Goal: Task Accomplishment & Management: Use online tool/utility

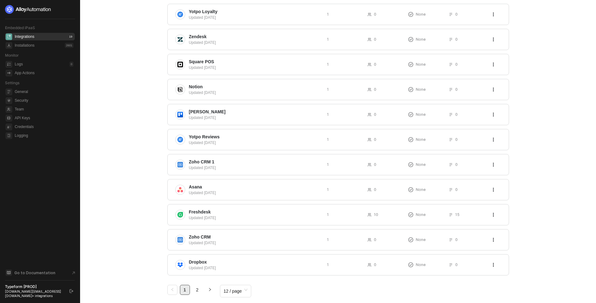
scroll to position [105, 0]
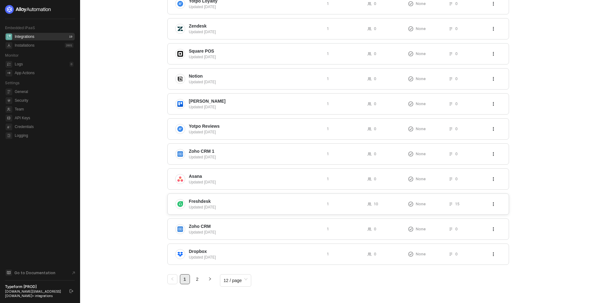
click at [262, 201] on span "Freshdesk" at bounding box center [255, 201] width 133 height 6
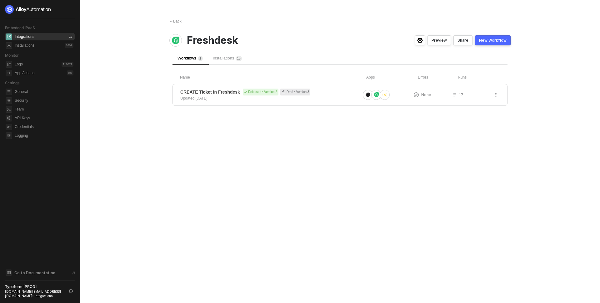
click at [220, 57] on span "Installations 1 0" at bounding box center [227, 58] width 29 height 5
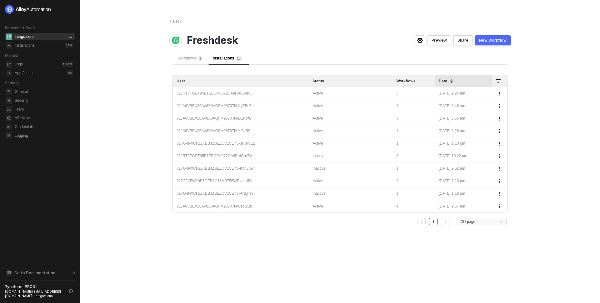
click at [193, 57] on span "Workflows 1" at bounding box center [190, 58] width 25 height 5
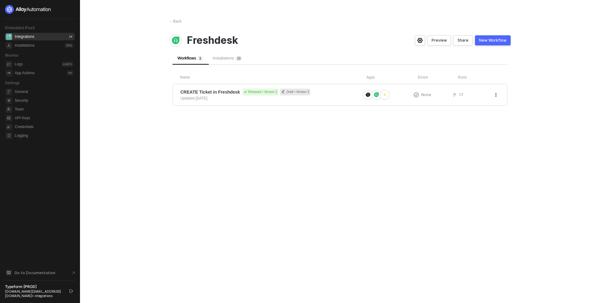
click at [185, 182] on div "← Back Freshdesk Preview Share New Workflow Workflows 1 Installations 1 0 Name …" at bounding box center [340, 151] width 357 height 303
click at [229, 53] on div "Installations 1 1" at bounding box center [227, 58] width 39 height 13
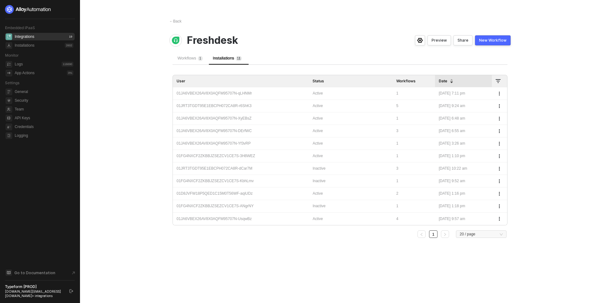
click at [225, 92] on div "01JA6VBEX26AV8X0AQFM95707N-qLHNMr" at bounding box center [241, 93] width 129 height 6
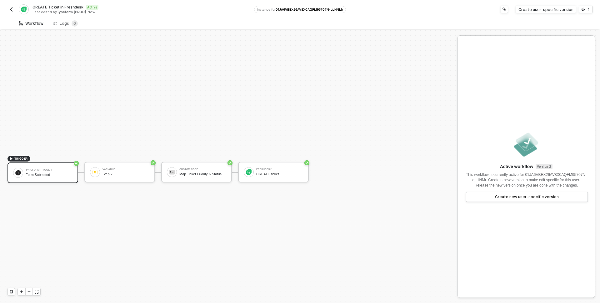
scroll to position [12, 0]
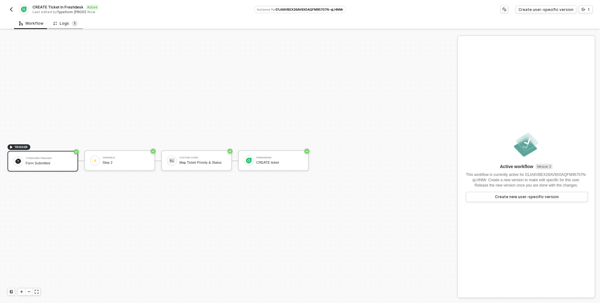
click at [75, 22] on sup "1" at bounding box center [75, 23] width 6 height 6
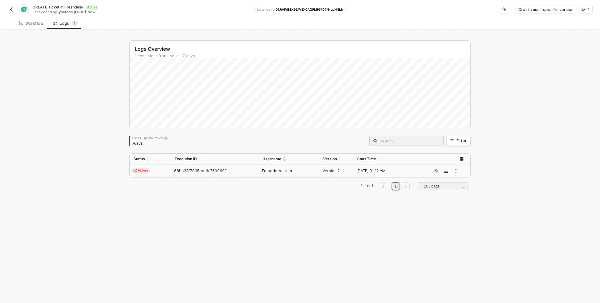
click at [188, 169] on span "68ba38f7995edefc759960f1" at bounding box center [201, 170] width 54 height 5
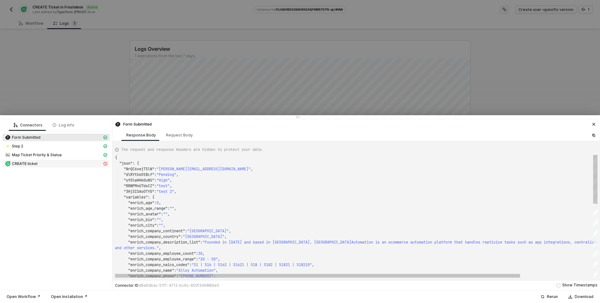
click at [55, 165] on div "CREATE ticket" at bounding box center [53, 164] width 97 height 6
type textarea "{ "statusCode": 403, "message": "Error : Error: ACCOUNT_SUSPENDED:Your account …"
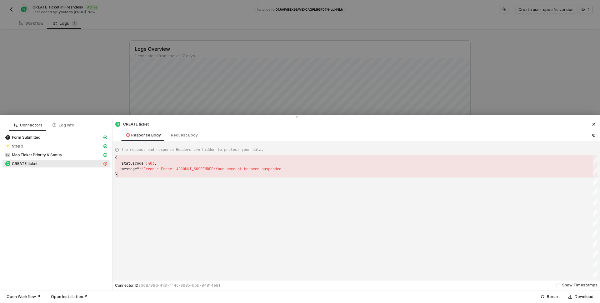
scroll to position [17, 2]
click at [154, 178] on div "{ "statusCode" : 403 , "message" : "Error : Error: ACCOUNT_SUSPENDED:Your accou…" at bounding box center [356, 216] width 483 height 123
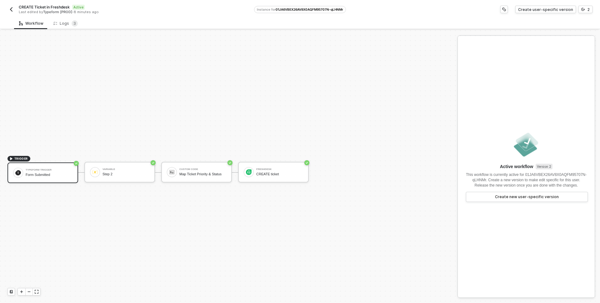
scroll to position [12, 0]
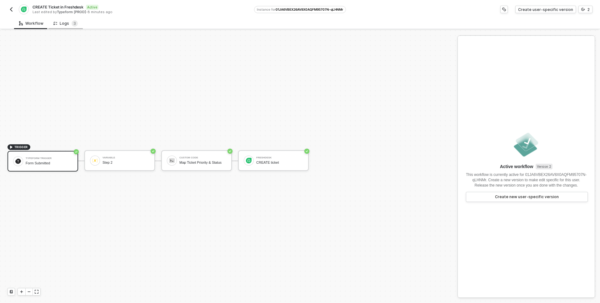
click at [66, 24] on div "Logs 3" at bounding box center [65, 23] width 24 height 6
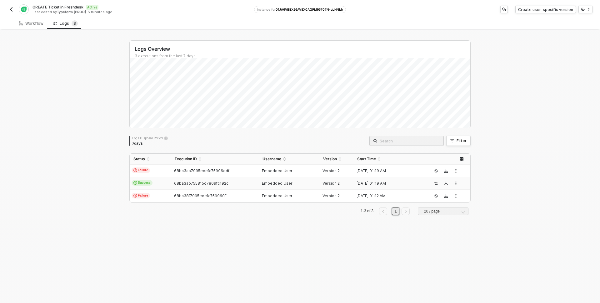
click at [152, 183] on td "Success" at bounding box center [150, 183] width 41 height 13
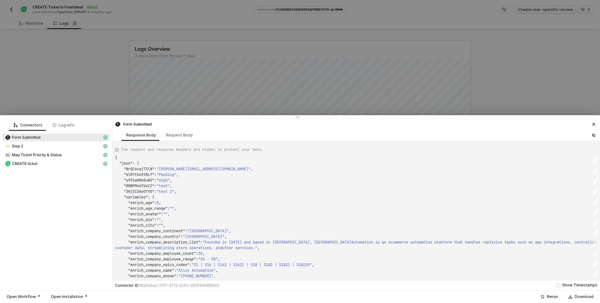
scroll to position [56, 0]
click at [57, 162] on div "CREATE ticket" at bounding box center [53, 164] width 97 height 6
type textarea "{ "json": { "ticket": { "cc_emails": [], "fwd_emails": [], "reply_cc_emails": […"
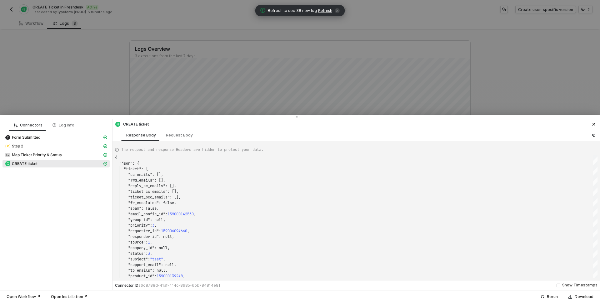
click at [19, 8] on div at bounding box center [300, 151] width 600 height 303
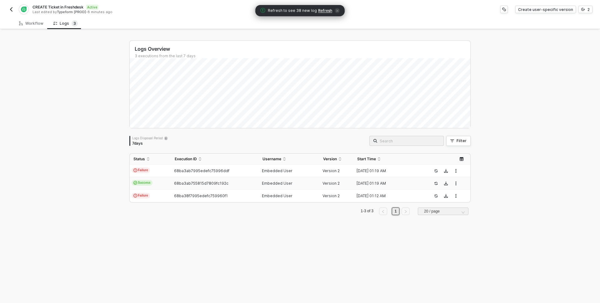
click at [10, 8] on img "button" at bounding box center [11, 9] width 5 height 5
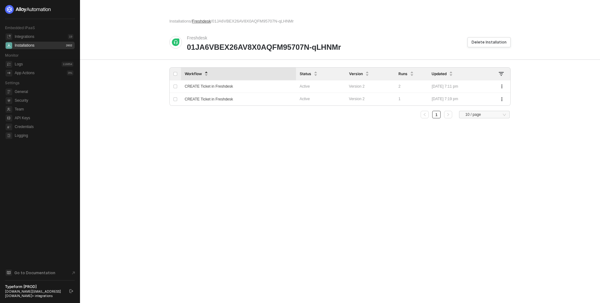
click at [205, 23] on span "Freshdesk" at bounding box center [201, 21] width 19 height 5
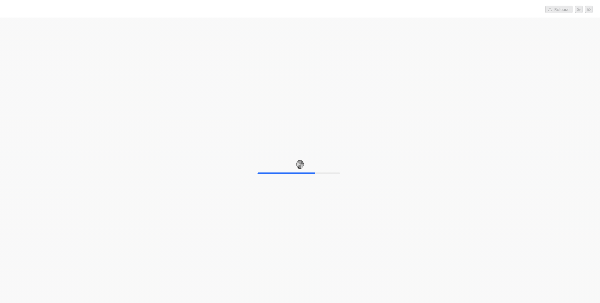
drag, startPoint x: 133, startPoint y: 53, endPoint x: 130, endPoint y: 49, distance: 4.9
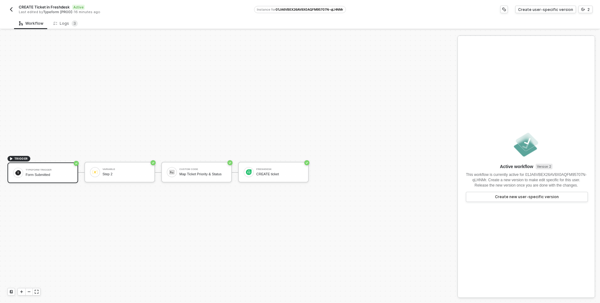
scroll to position [12, 0]
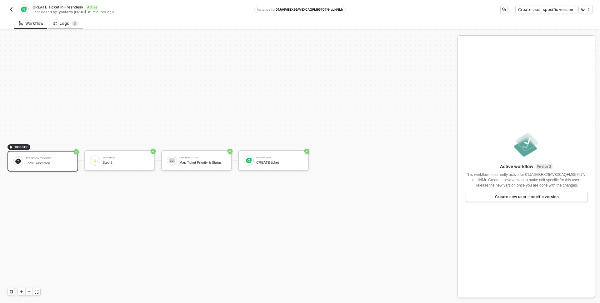
click at [68, 21] on div "Logs 3" at bounding box center [65, 23] width 24 height 6
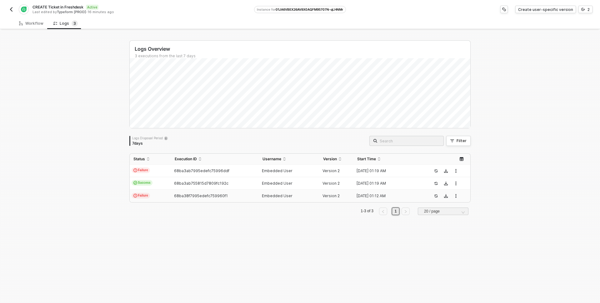
click at [150, 194] on td "Failure" at bounding box center [150, 196] width 41 height 13
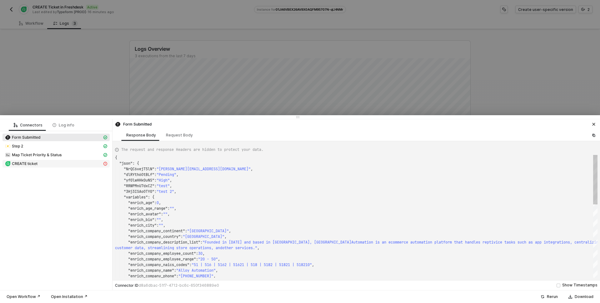
click at [32, 162] on span "CREATE ticket" at bounding box center [25, 163] width 26 height 5
type textarea "{ "statusCode": 403, "message": "Error : Error: ACCOUNT_SUSPENDED:Your account …"
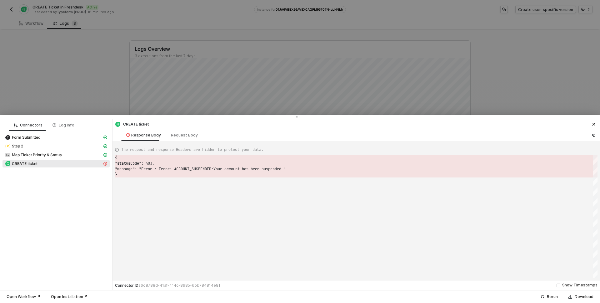
scroll to position [17, 0]
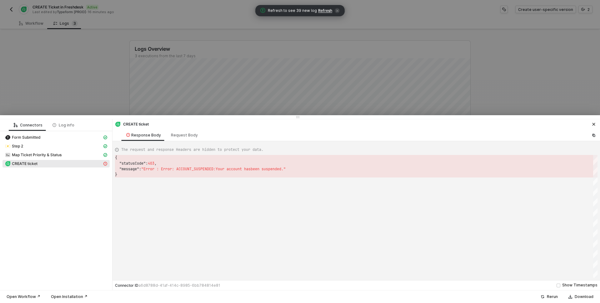
click at [35, 101] on div at bounding box center [300, 151] width 600 height 303
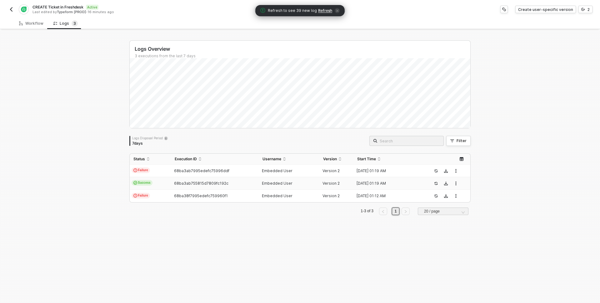
click at [138, 185] on span "Success" at bounding box center [142, 183] width 21 height 6
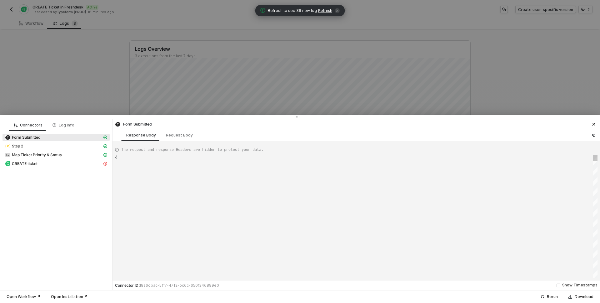
scroll to position [56, 0]
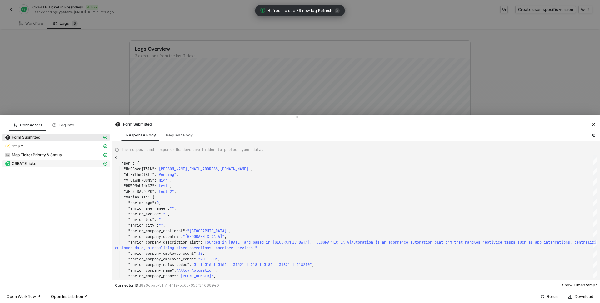
click at [21, 163] on span "CREATE ticket" at bounding box center [25, 163] width 26 height 5
type textarea "{ "json": { "ticket": { "cc_emails": [], "fwd_emails": [], "reply_cc_emails": […"
